Goal: Information Seeking & Learning: Understand process/instructions

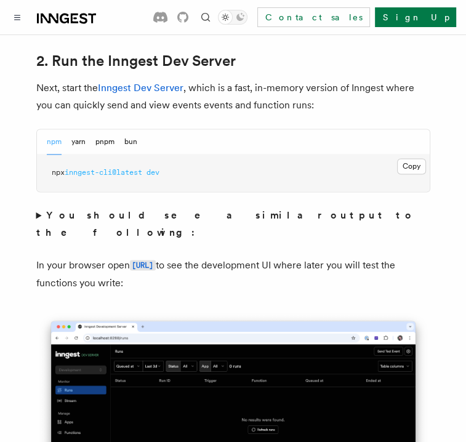
scroll to position [899, 0]
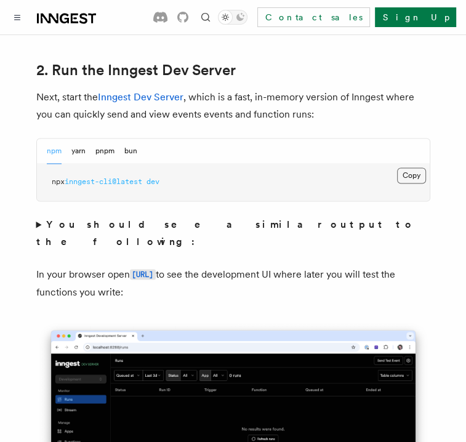
click at [412, 167] on button "Copy Copied" at bounding box center [411, 175] width 29 height 16
click at [411, 167] on button "Copy Copied" at bounding box center [411, 175] width 29 height 16
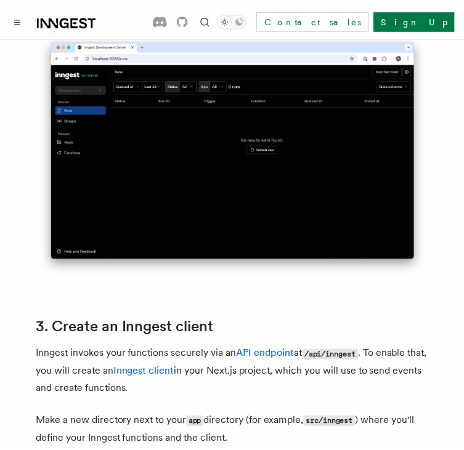
scroll to position [1192, 0]
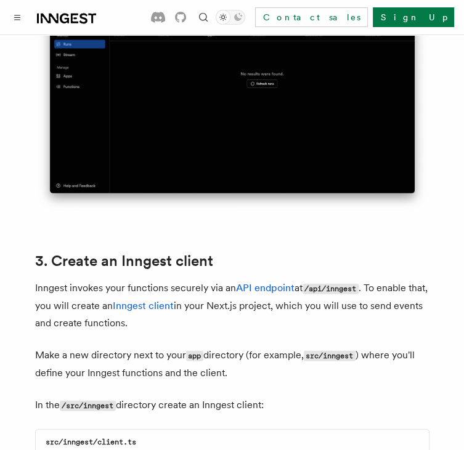
click at [321, 286] on p "Inngest invokes your functions securely via an API endpoint at /api/inngest . T…" at bounding box center [232, 306] width 394 height 52
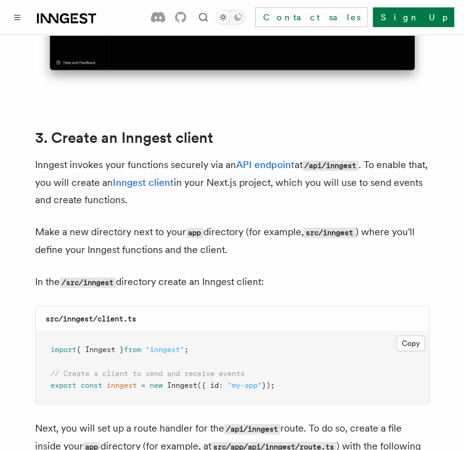
scroll to position [1500, 0]
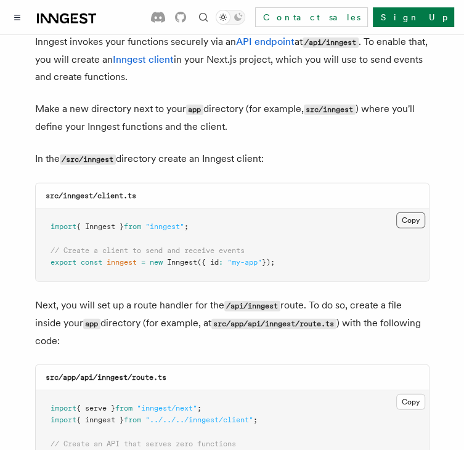
click at [415, 212] on button "Copy Copied" at bounding box center [410, 220] width 29 height 16
click at [417, 212] on button "Copy Copied" at bounding box center [410, 220] width 29 height 16
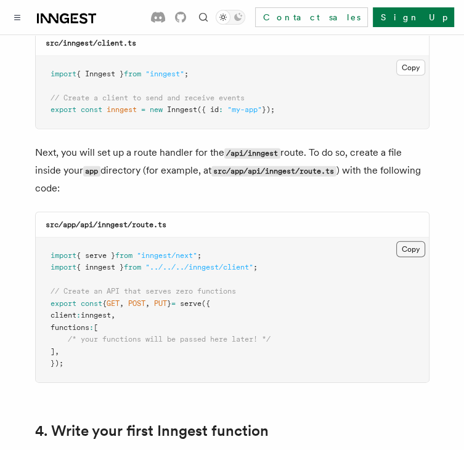
click at [405, 241] on button "Copy Copied" at bounding box center [410, 249] width 29 height 16
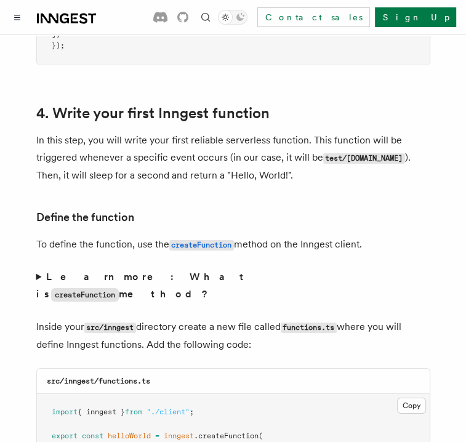
scroll to position [2032, 0]
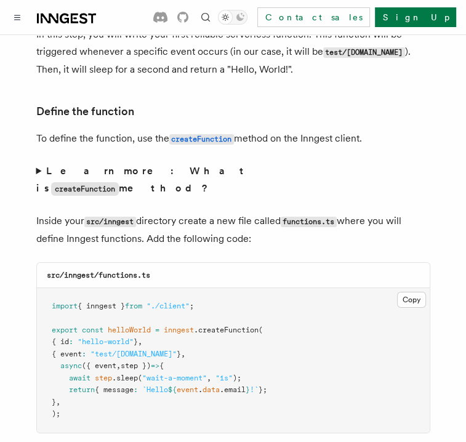
scroll to position [2093, 0]
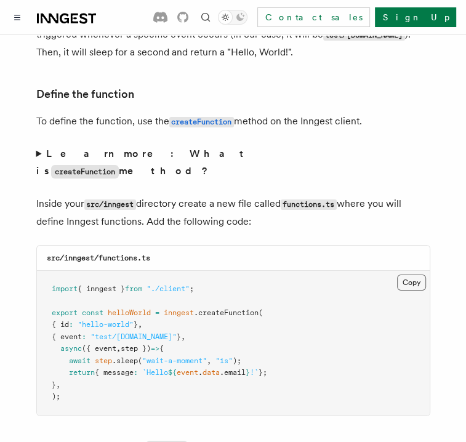
click at [399, 275] on button "Copy Copied" at bounding box center [411, 283] width 29 height 16
click at [278, 195] on p "Inside your src/inngest directory create a new file called functions.ts where y…" at bounding box center [233, 212] width 394 height 35
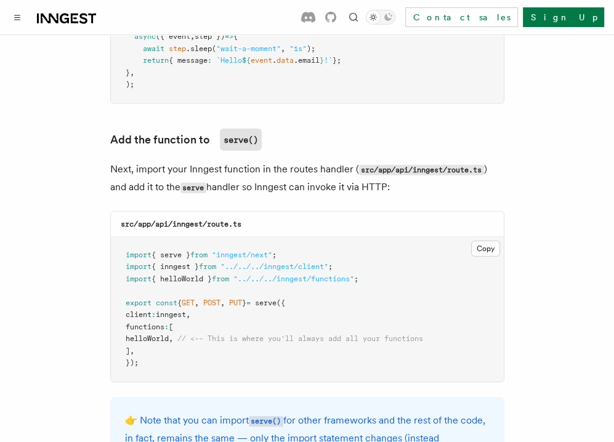
scroll to position [2463, 0]
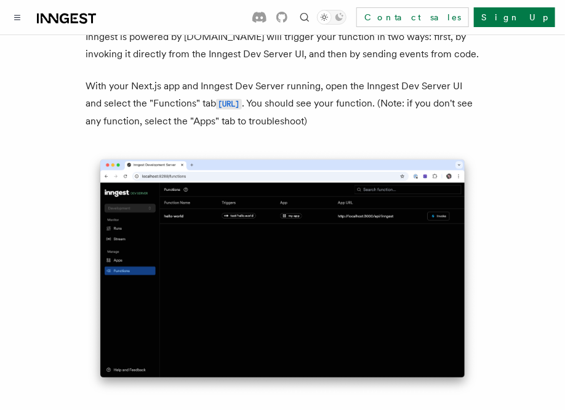
scroll to position [2832, 0]
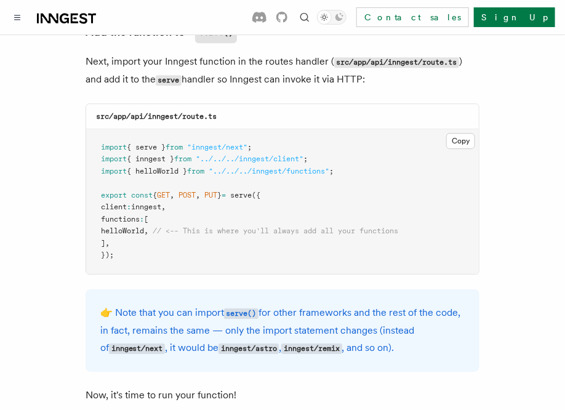
scroll to position [2401, 0]
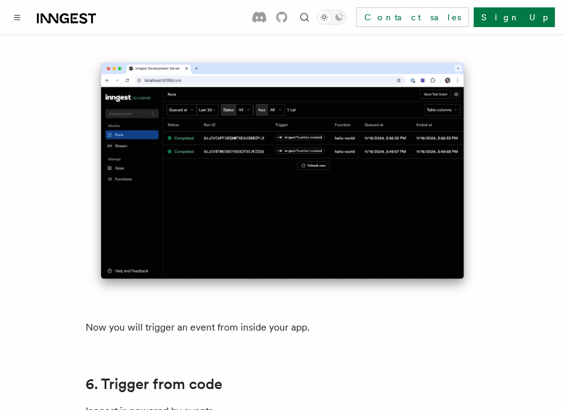
scroll to position [5849, 0]
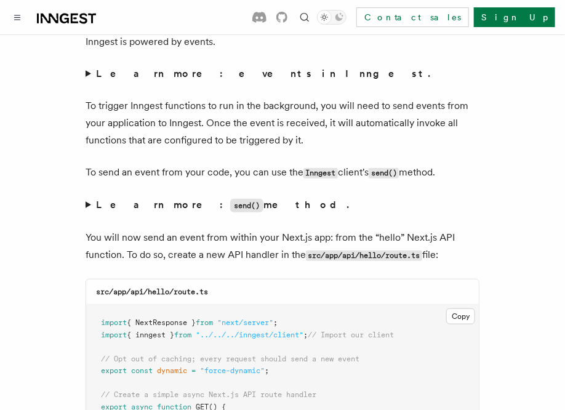
click at [352, 251] on code "src/app/api/hello/route.ts" at bounding box center [364, 256] width 116 height 10
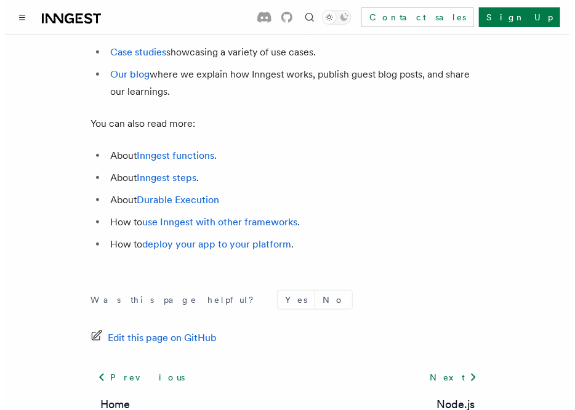
scroll to position [7287, 0]
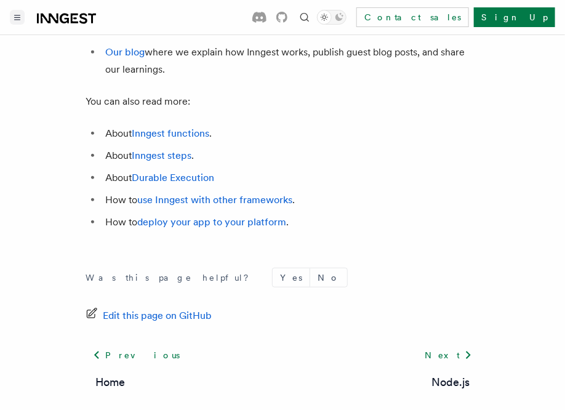
click at [14, 18] on icon "Toggle navigation" at bounding box center [17, 18] width 6 height 6
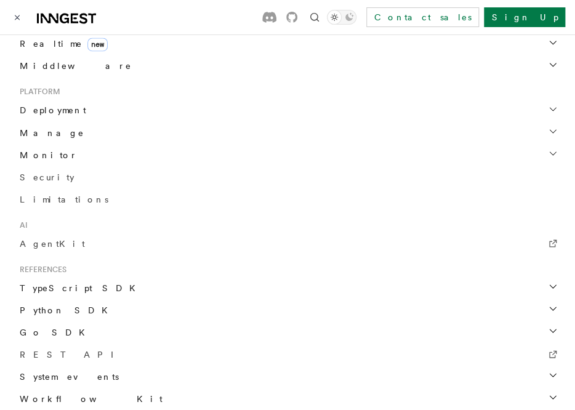
scroll to position [720, 0]
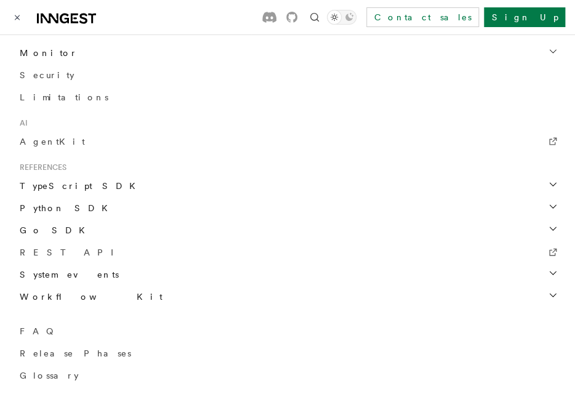
click at [50, 128] on li "AI AgentKit" at bounding box center [287, 135] width 545 height 34
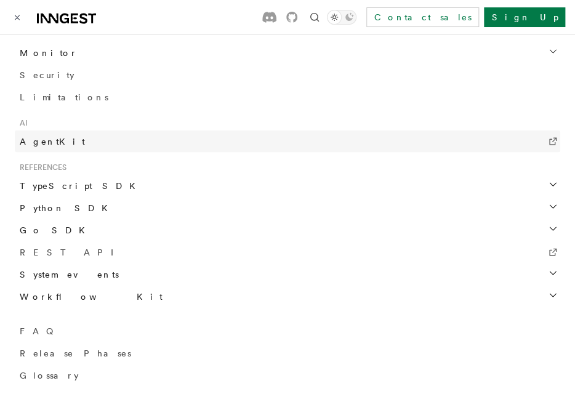
click at [52, 136] on span "AgentKit" at bounding box center [52, 141] width 65 height 10
